Goal: Navigation & Orientation: Find specific page/section

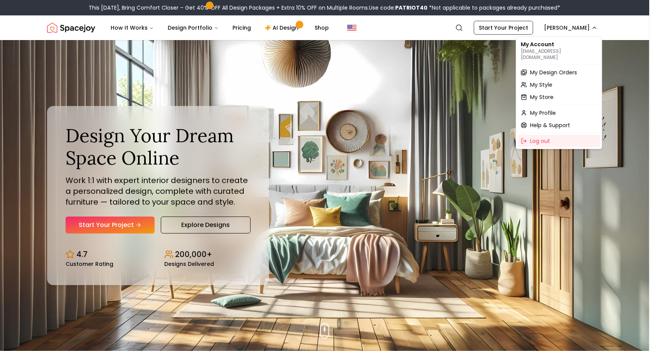
click at [556, 69] on span "My Design Orders" at bounding box center [553, 73] width 47 height 8
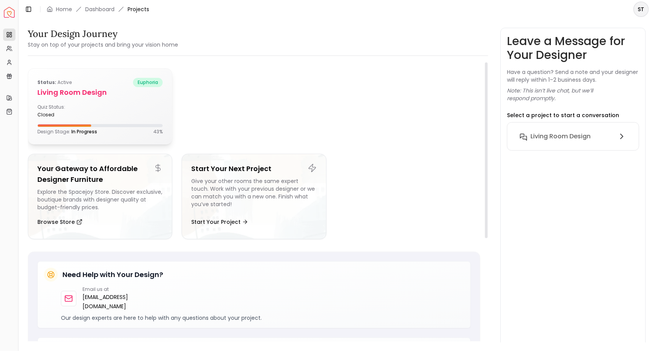
click at [92, 84] on div "Status: active euphoria" at bounding box center [99, 82] width 125 height 9
click at [140, 89] on h5 "Living Room design" at bounding box center [99, 92] width 125 height 11
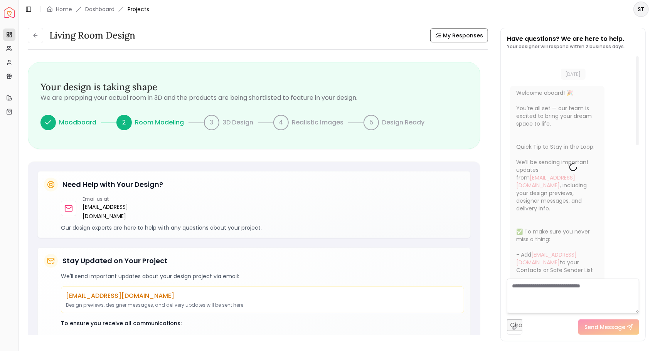
scroll to position [11, 0]
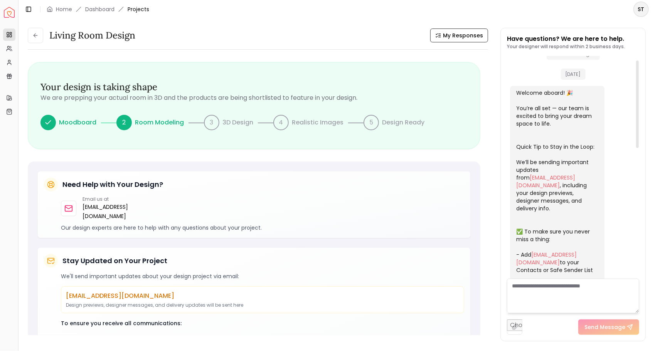
click at [640, 8] on html "Spacejoy Dashboard Overview Projects My Referrals My Profile Gift Card Balance …" at bounding box center [327, 175] width 655 height 351
click at [591, 48] on div "Log out" at bounding box center [605, 51] width 82 height 12
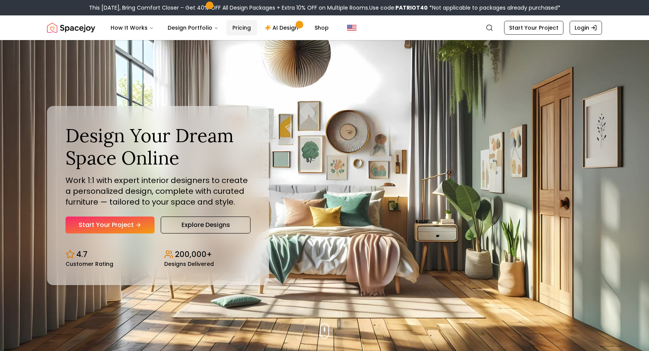
click at [249, 27] on link "Pricing" at bounding box center [241, 27] width 31 height 15
